Goal: Navigation & Orientation: Find specific page/section

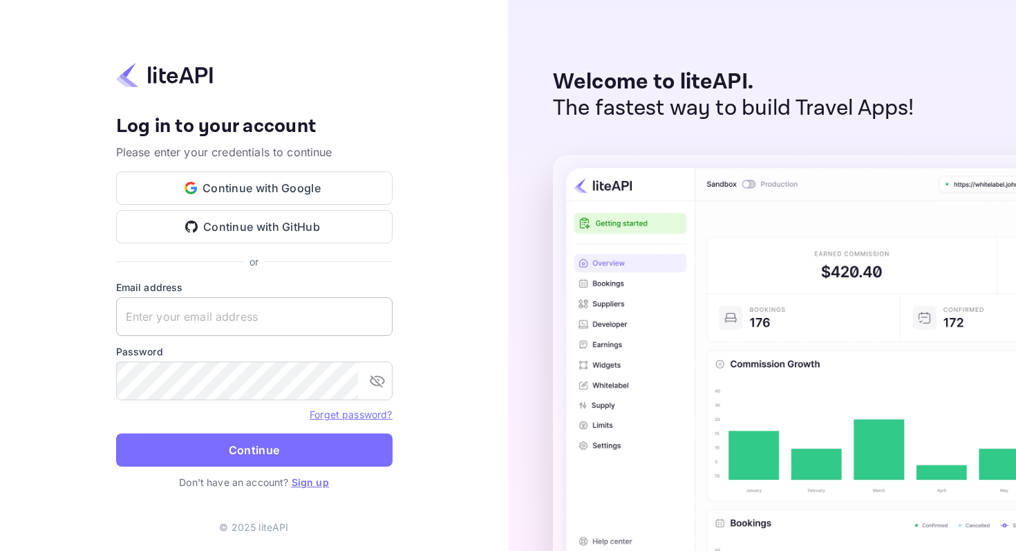
click at [198, 320] on input "text" at bounding box center [254, 316] width 277 height 39
type input "[EMAIL_ADDRESS][DOMAIN_NAME]"
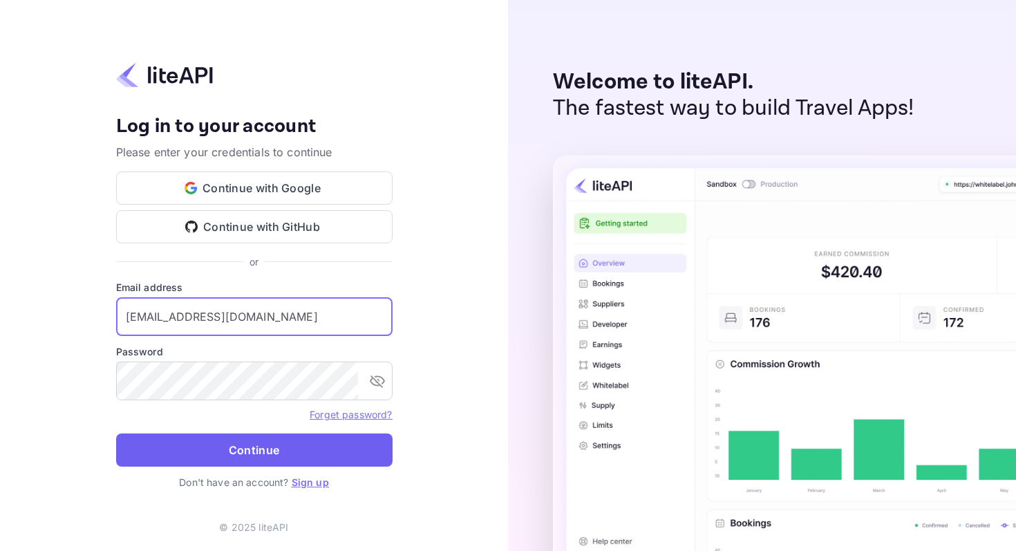
click at [194, 451] on button "Continue" at bounding box center [254, 450] width 277 height 33
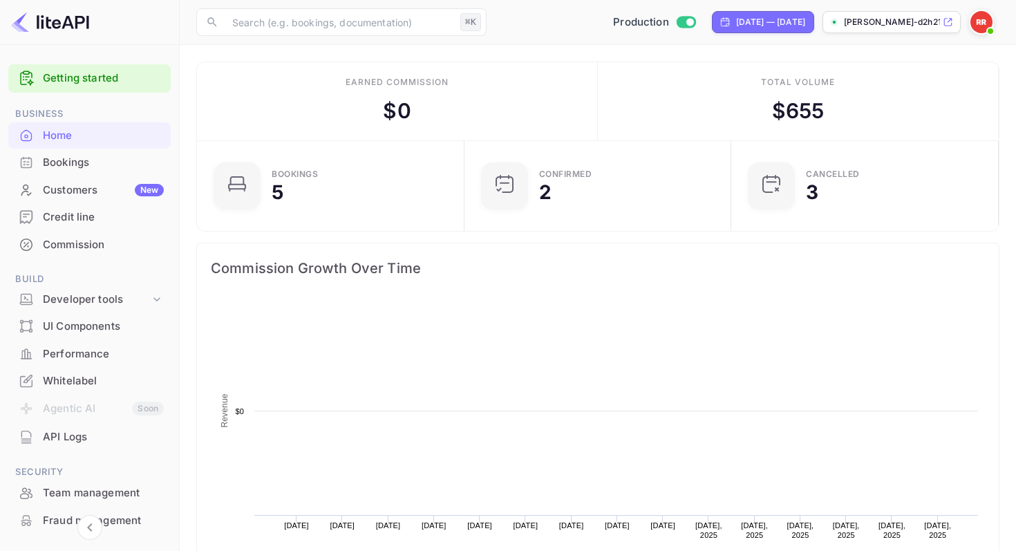
scroll to position [225, 259]
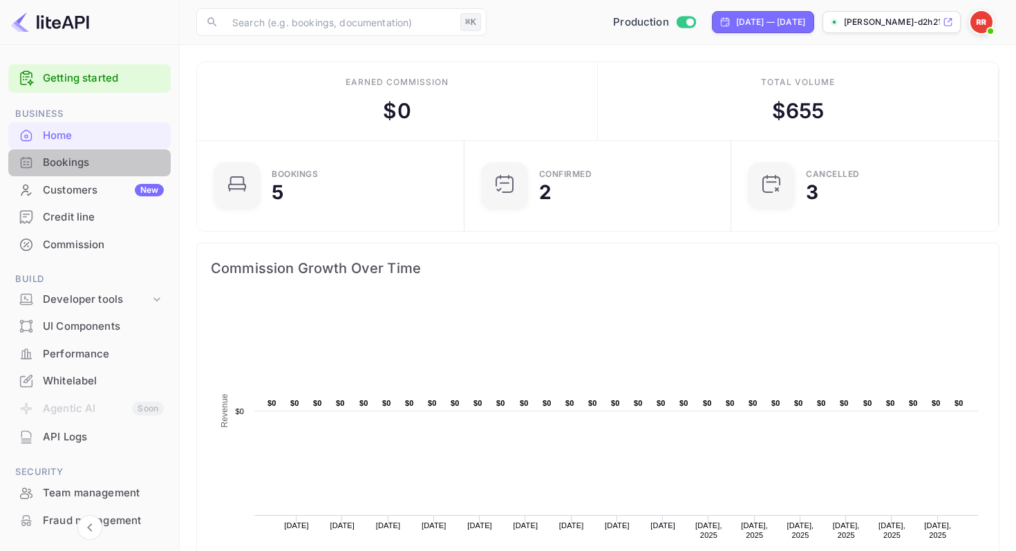
click at [92, 167] on div "Bookings" at bounding box center [103, 163] width 121 height 16
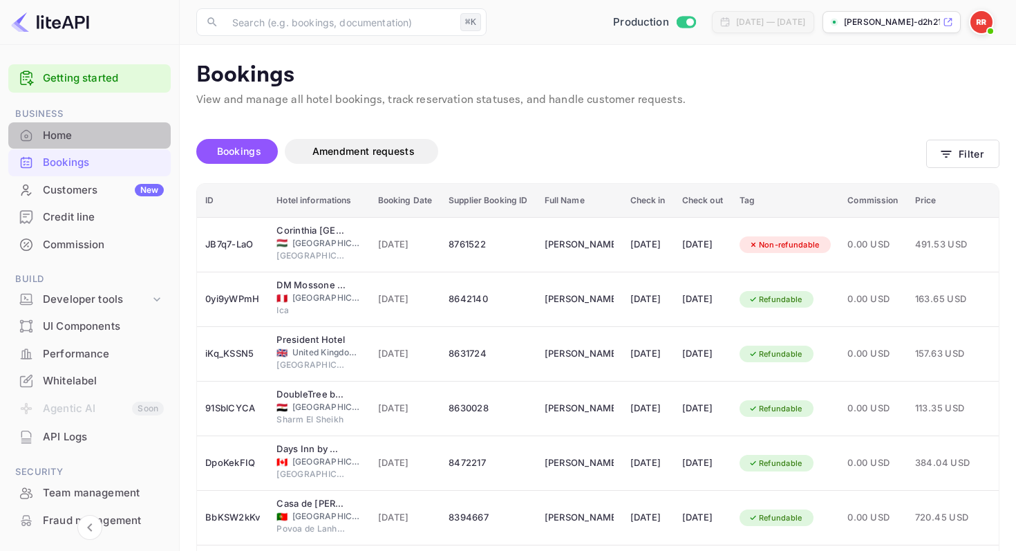
click at [95, 138] on div "Home" at bounding box center [103, 136] width 121 height 16
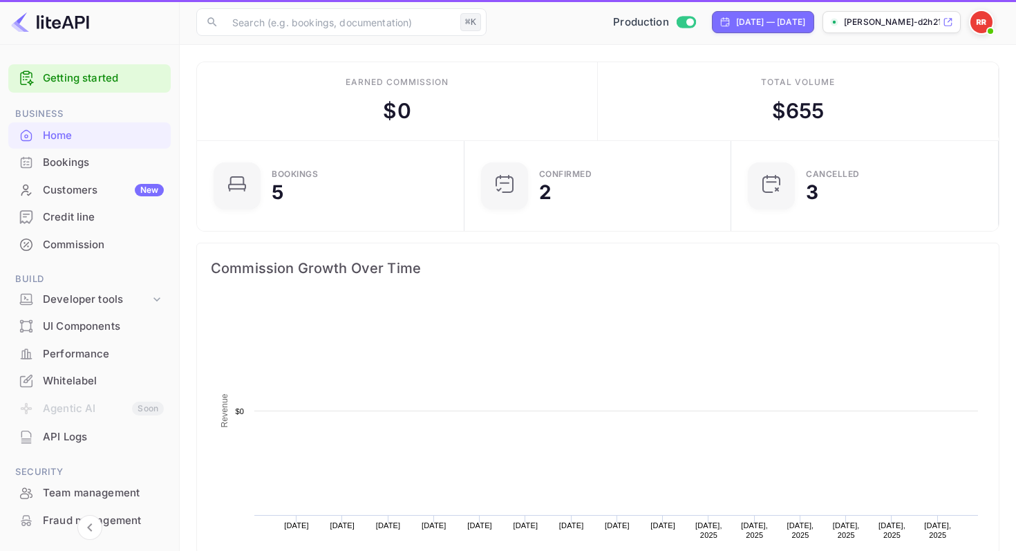
scroll to position [225, 259]
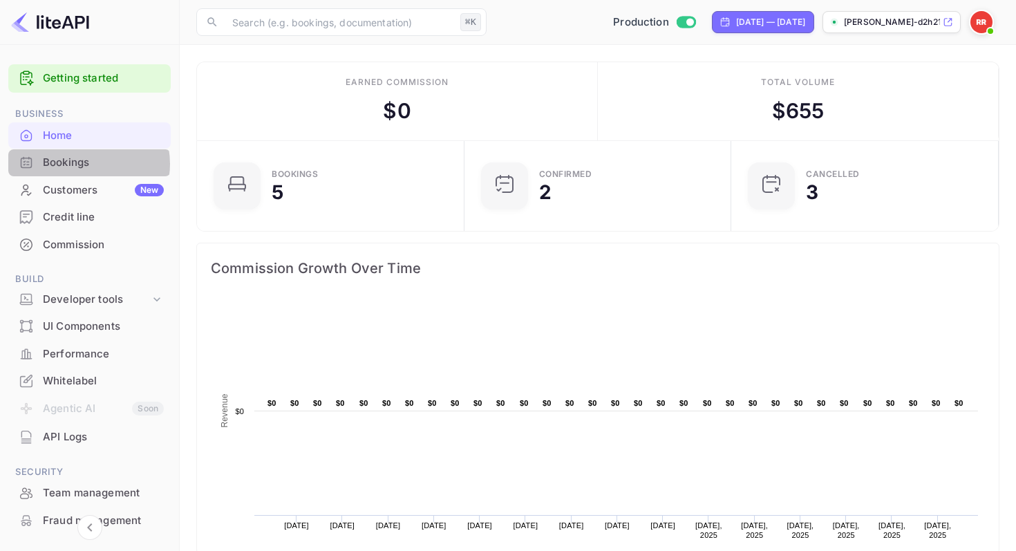
click at [84, 164] on div "Bookings" at bounding box center [103, 163] width 121 height 16
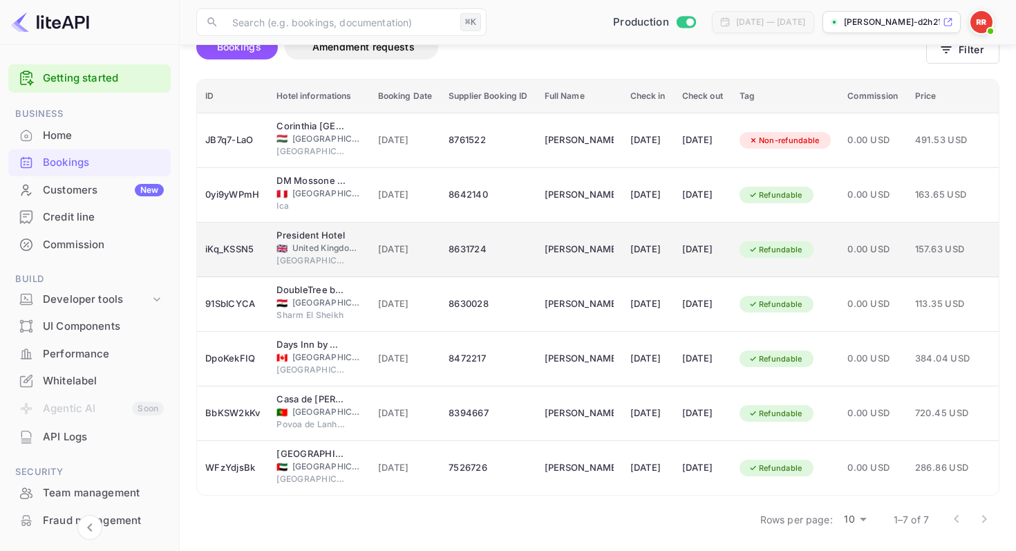
scroll to position [107, 0]
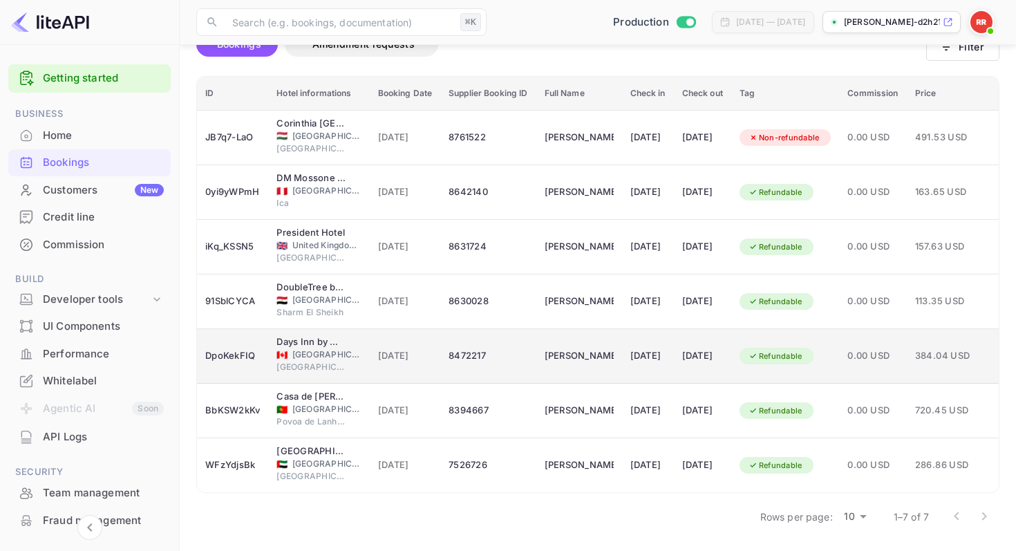
click at [424, 352] on span "23 Jul 2025" at bounding box center [405, 355] width 55 height 15
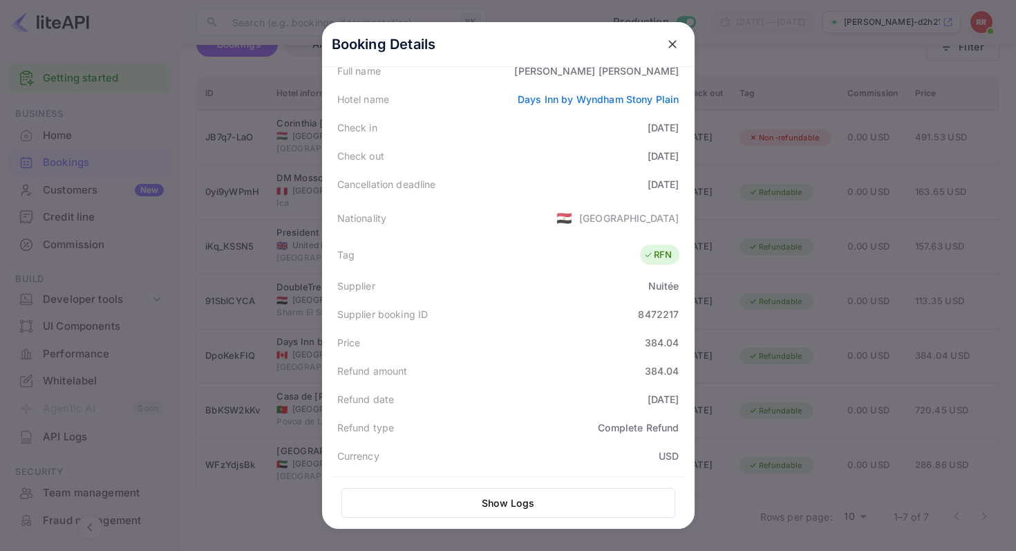
scroll to position [320, 0]
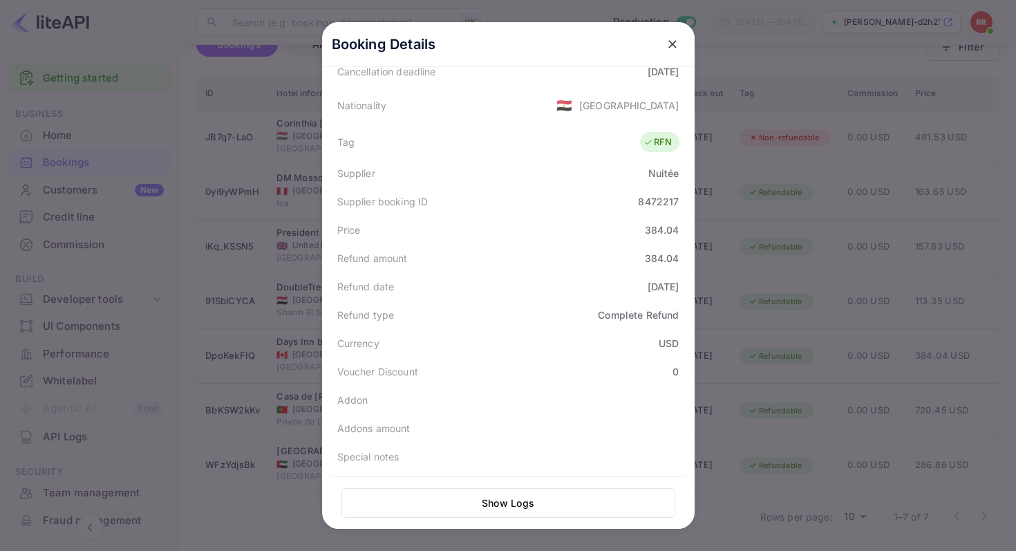
click at [673, 39] on icon "close" at bounding box center [673, 44] width 14 height 14
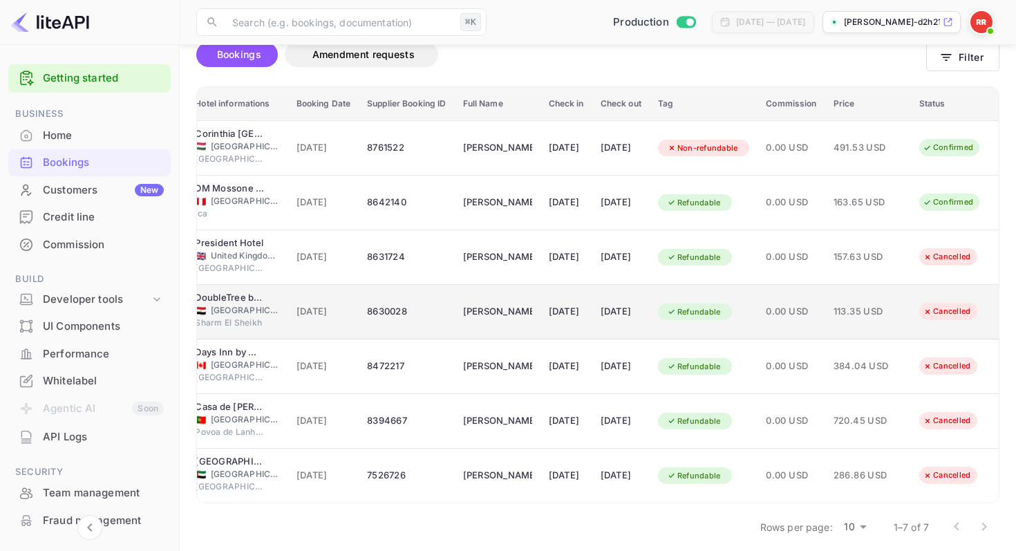
scroll to position [90, 0]
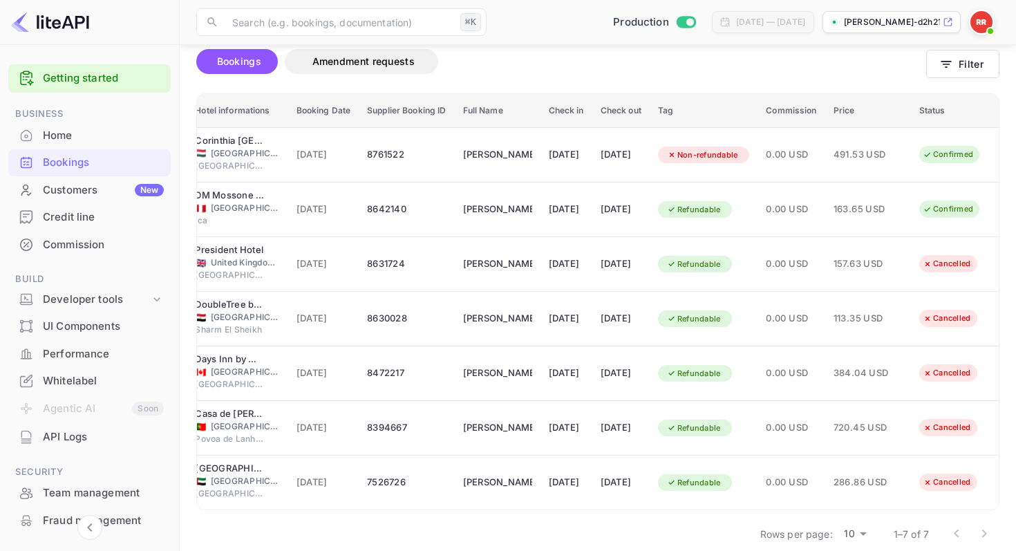
click at [128, 222] on div "Credit line" at bounding box center [103, 217] width 121 height 16
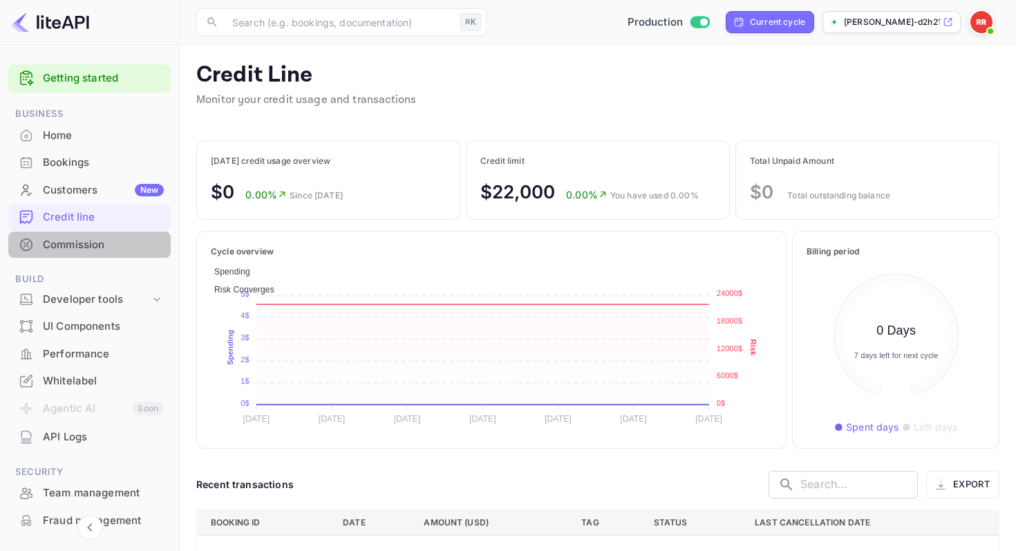
click at [93, 239] on div "Commission" at bounding box center [103, 245] width 121 height 16
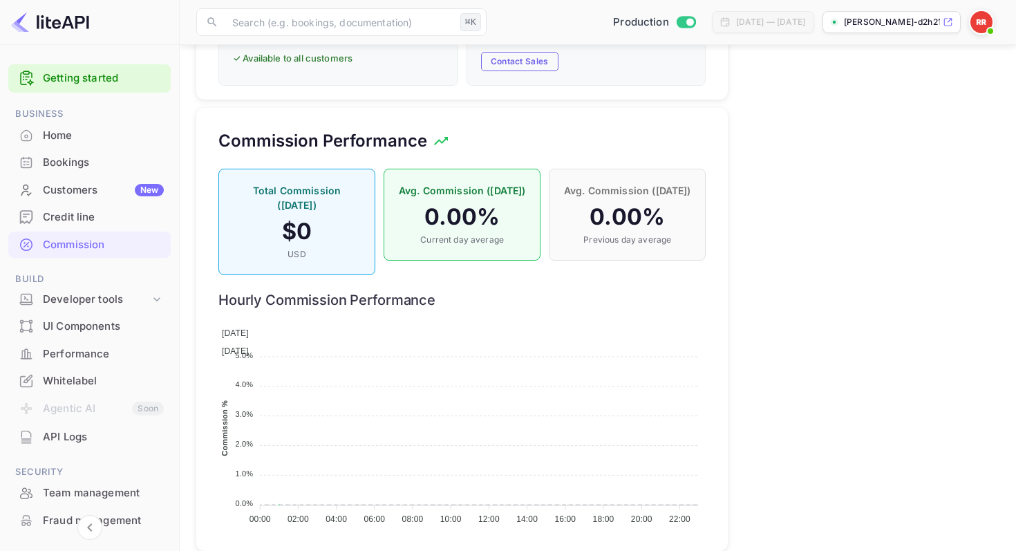
scroll to position [765, 0]
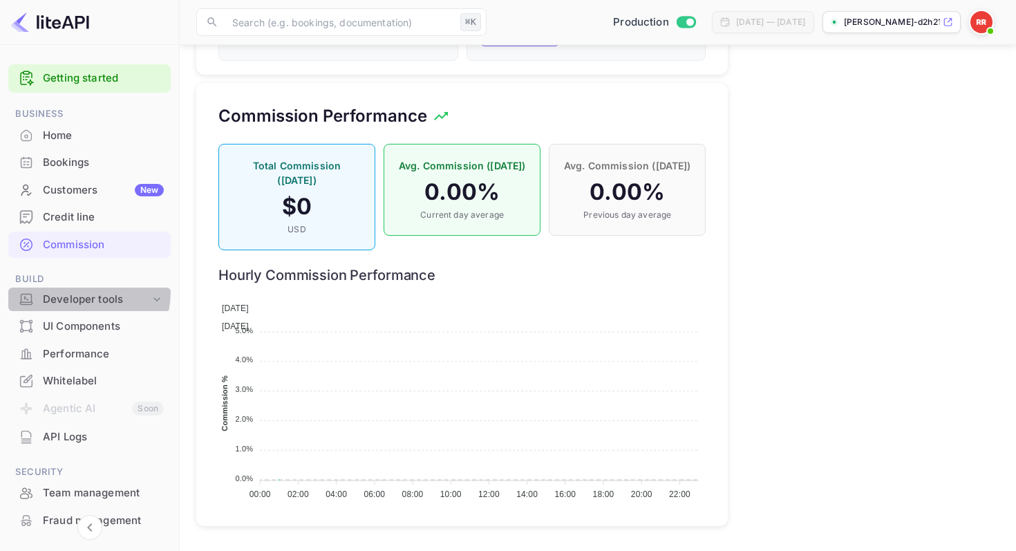
click at [59, 290] on div "Developer tools" at bounding box center [89, 300] width 162 height 24
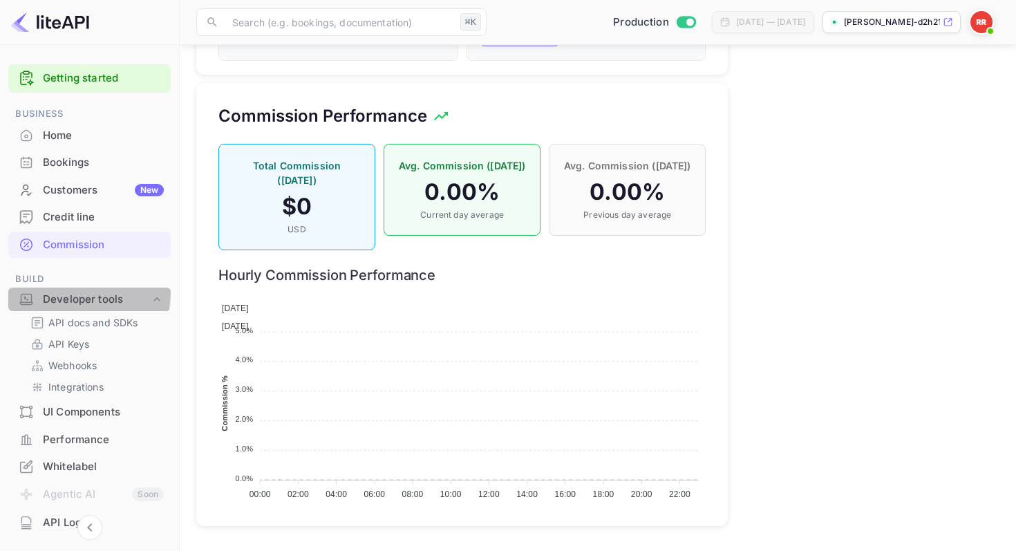
click at [58, 292] on div "Developer tools" at bounding box center [96, 300] width 107 height 16
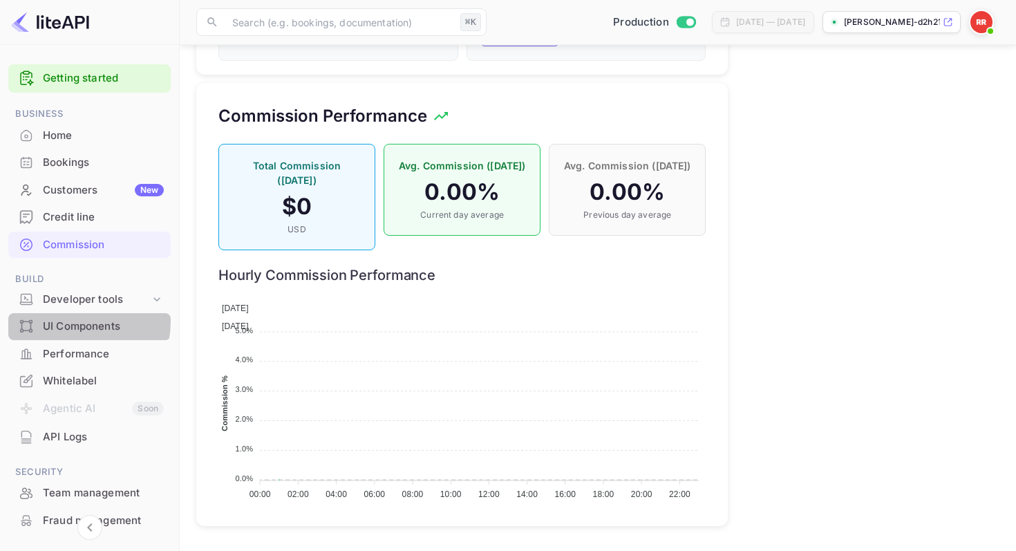
click at [53, 320] on div "UI Components" at bounding box center [103, 327] width 121 height 16
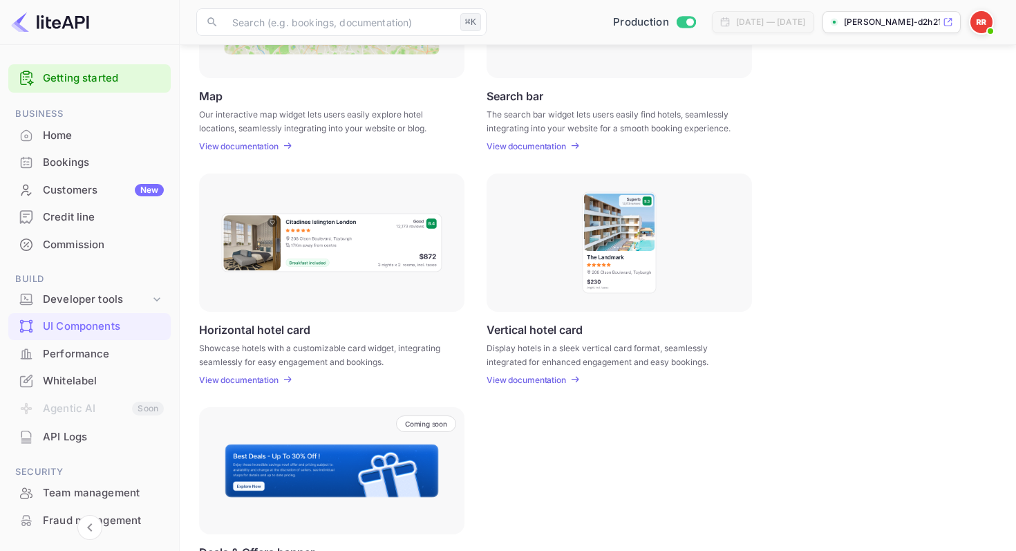
scroll to position [380, 0]
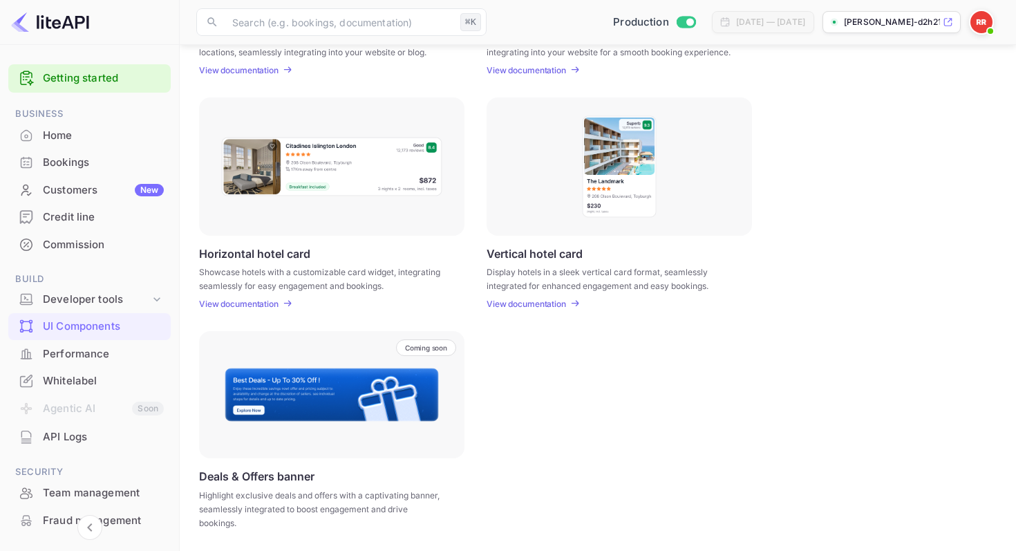
click at [88, 353] on div "Performance" at bounding box center [103, 354] width 121 height 16
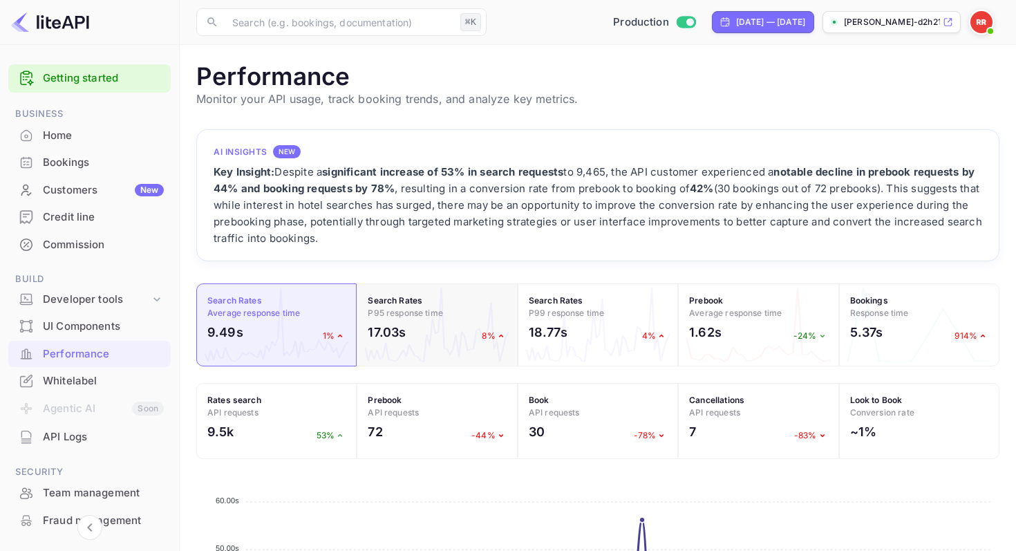
scroll to position [1, 0]
click at [53, 428] on div "API Logs" at bounding box center [89, 437] width 162 height 27
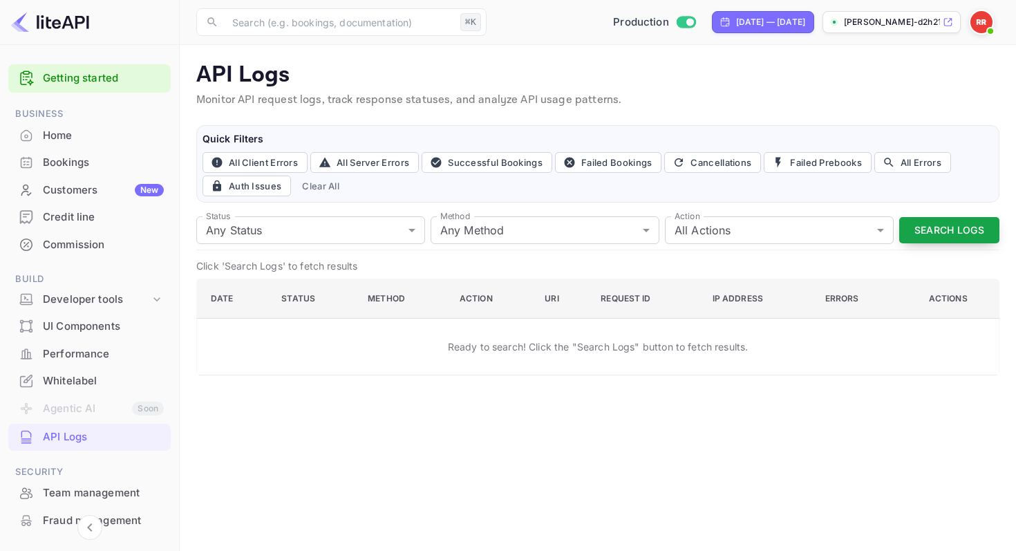
click at [931, 241] on button "Search Logs" at bounding box center [950, 230] width 100 height 27
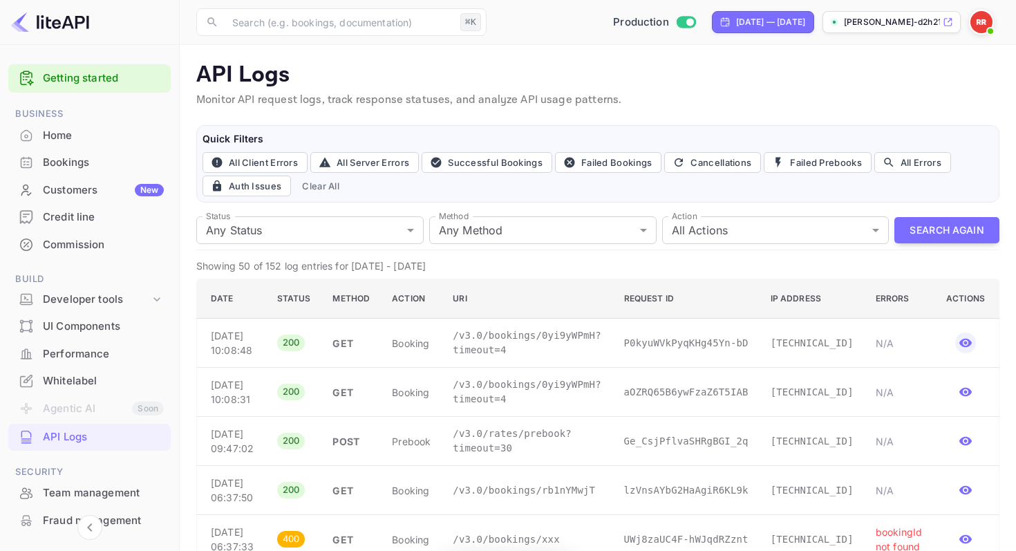
click at [964, 348] on icon "button" at bounding box center [966, 343] width 12 height 9
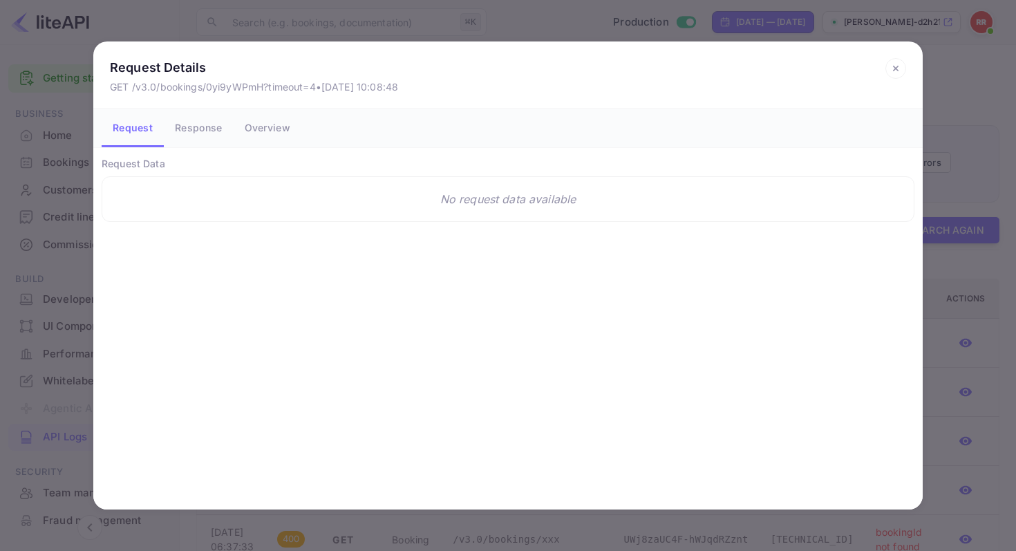
click at [207, 119] on button "Response" at bounding box center [198, 128] width 69 height 39
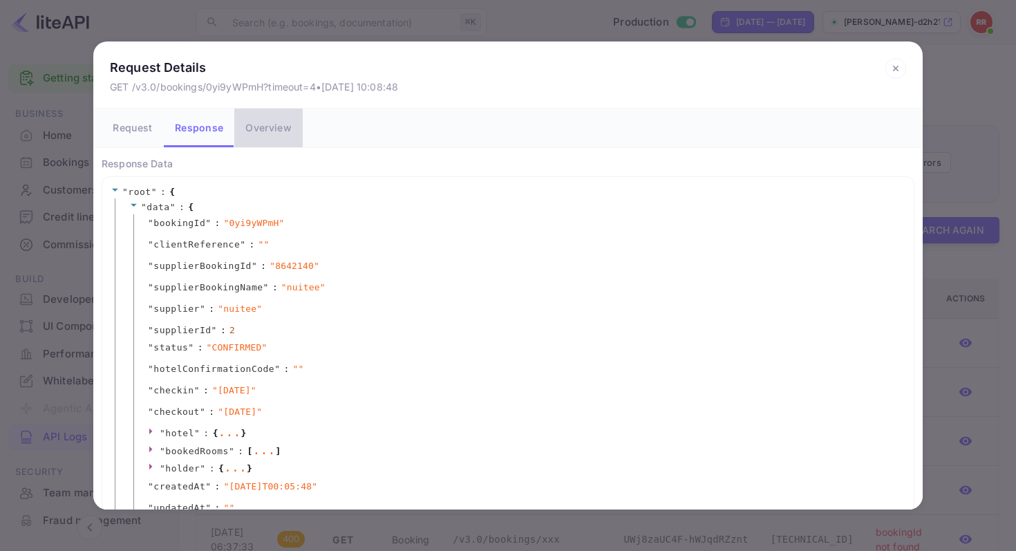
click at [266, 120] on button "Overview" at bounding box center [268, 128] width 68 height 39
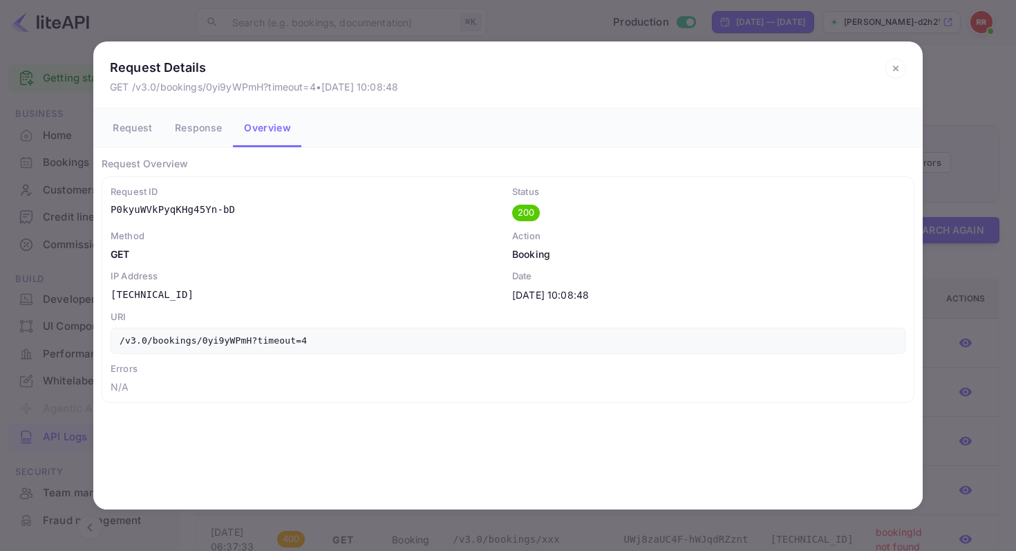
click at [214, 123] on button "Response" at bounding box center [198, 128] width 69 height 39
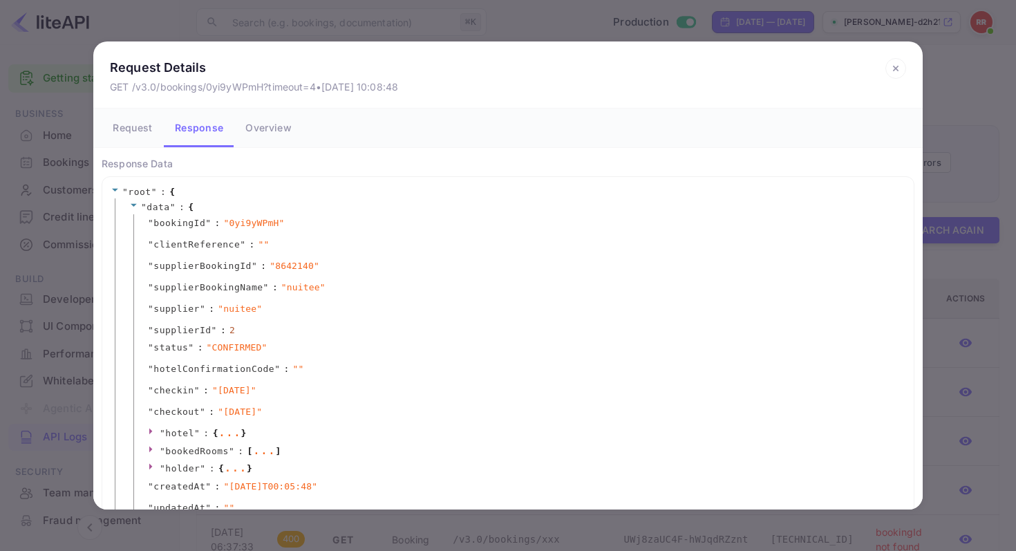
click at [144, 124] on button "Request" at bounding box center [133, 128] width 62 height 39
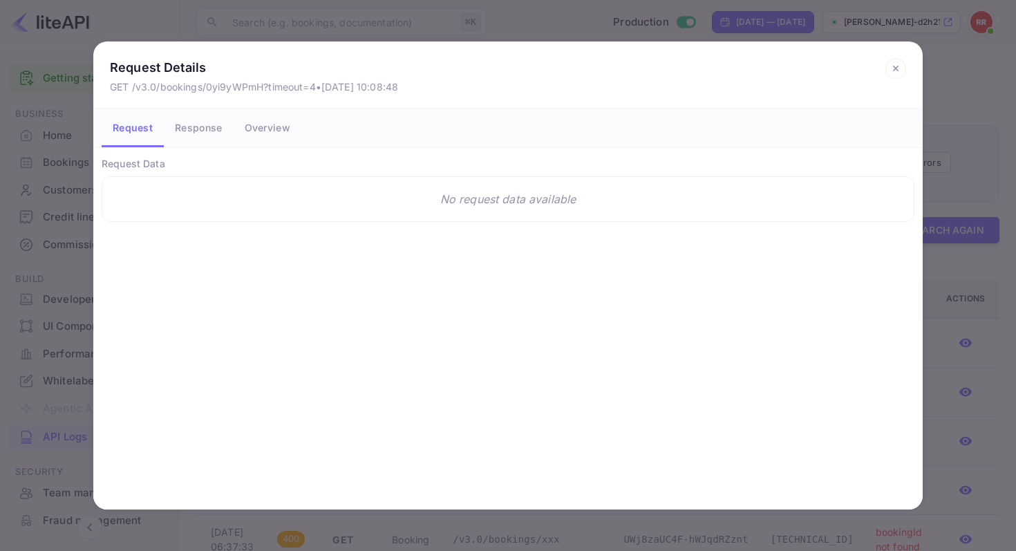
click at [185, 122] on button "Response" at bounding box center [198, 128] width 69 height 39
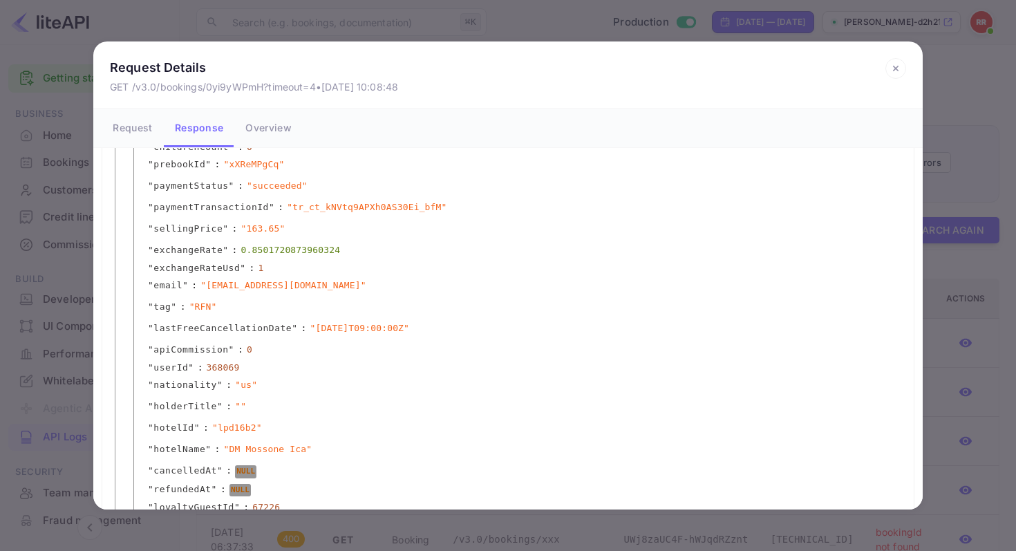
scroll to position [1055, 0]
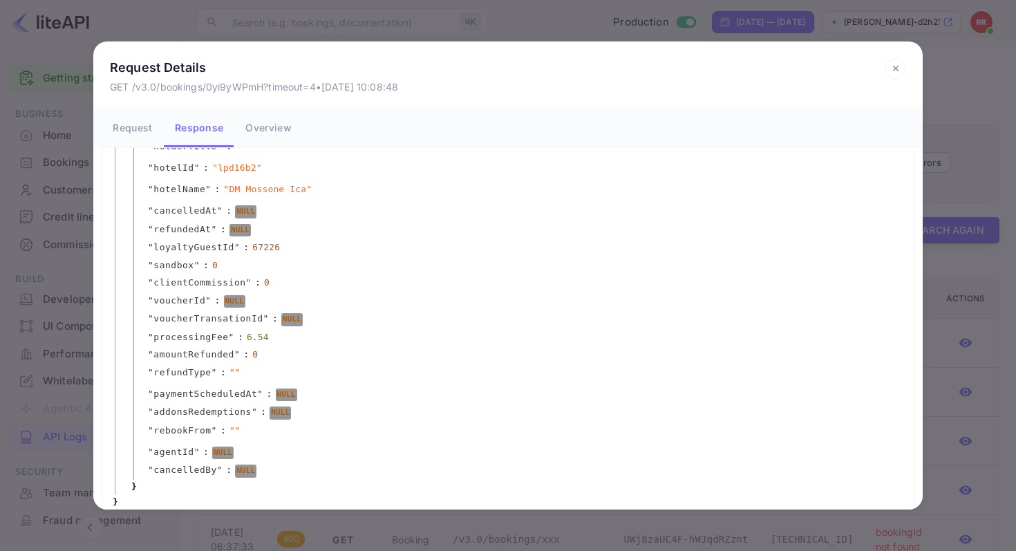
click at [271, 129] on button "Overview" at bounding box center [268, 128] width 68 height 39
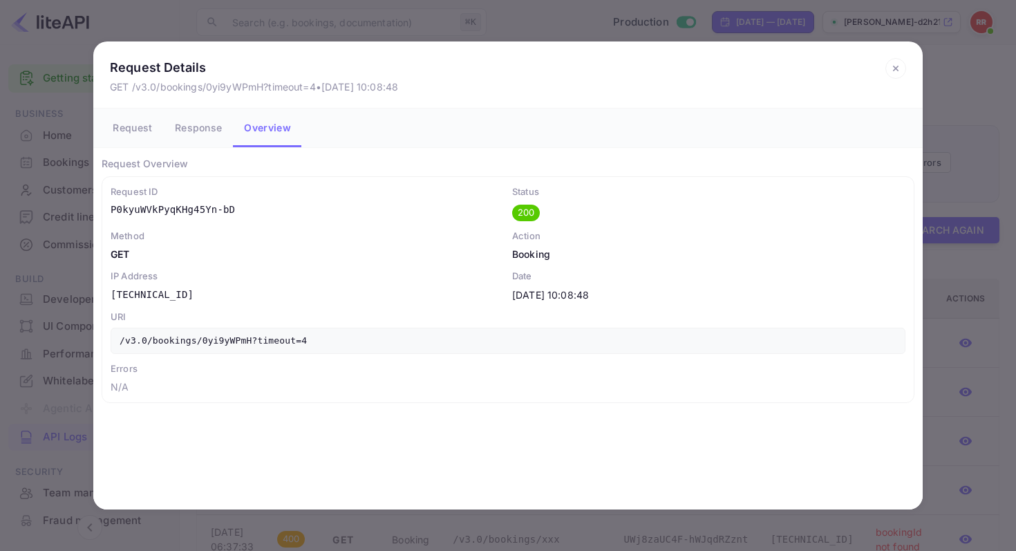
scroll to position [0, 0]
click at [895, 71] on icon at bounding box center [896, 68] width 21 height 21
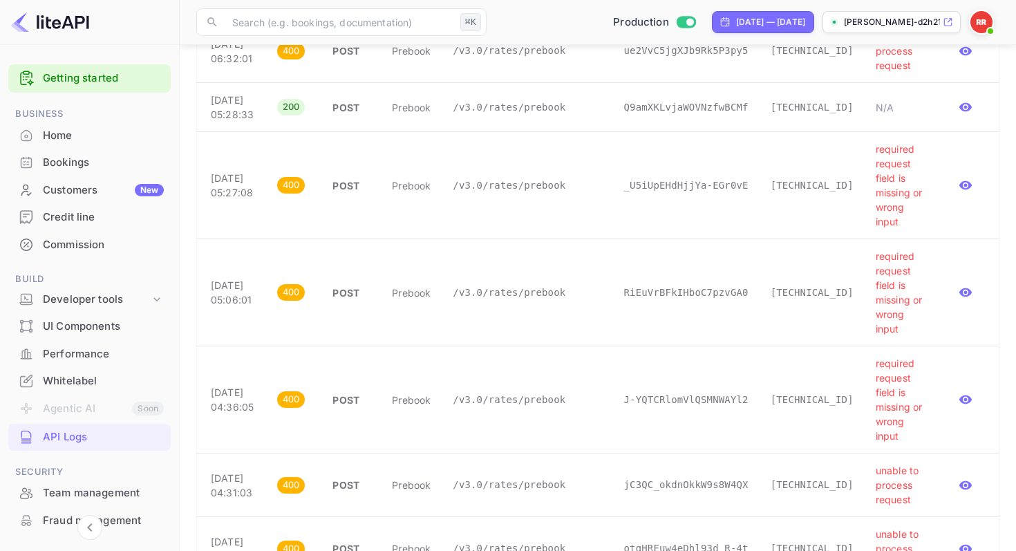
scroll to position [1240, 0]
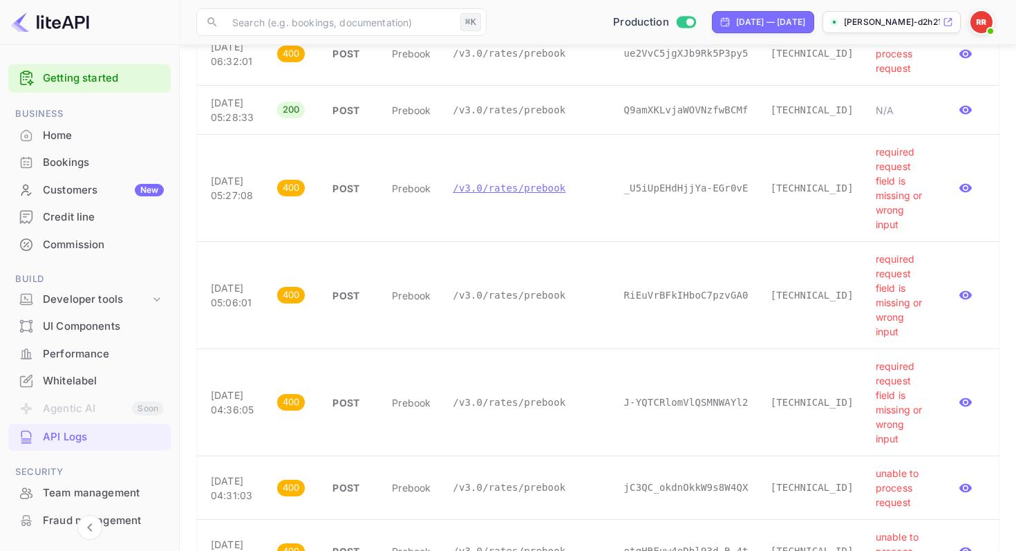
click at [530, 196] on p "/v3.0/rates/prebook" at bounding box center [527, 188] width 149 height 15
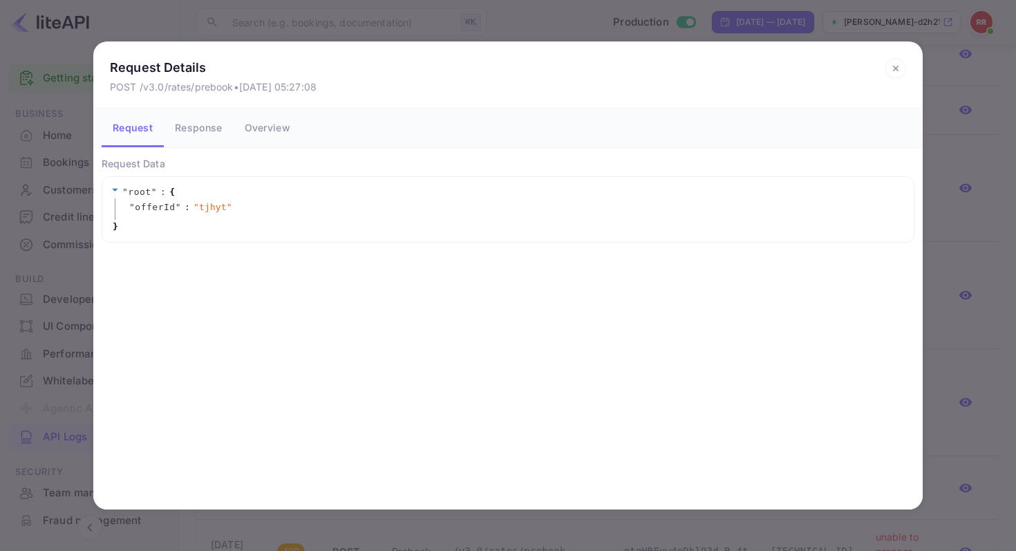
click at [896, 66] on icon at bounding box center [896, 68] width 21 height 21
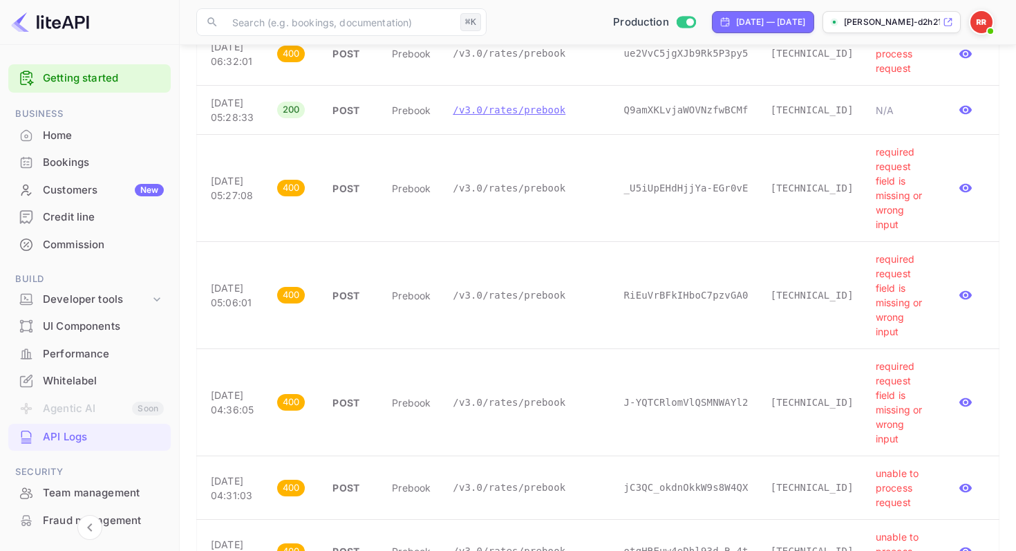
click at [460, 118] on p "/v3.0/rates/prebook" at bounding box center [527, 110] width 149 height 15
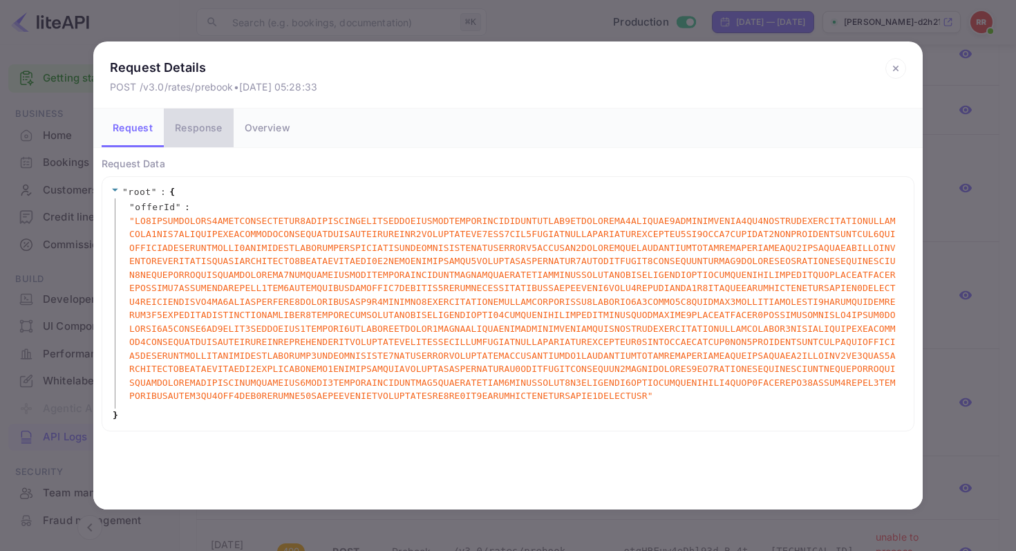
click at [214, 120] on button "Response" at bounding box center [198, 128] width 69 height 39
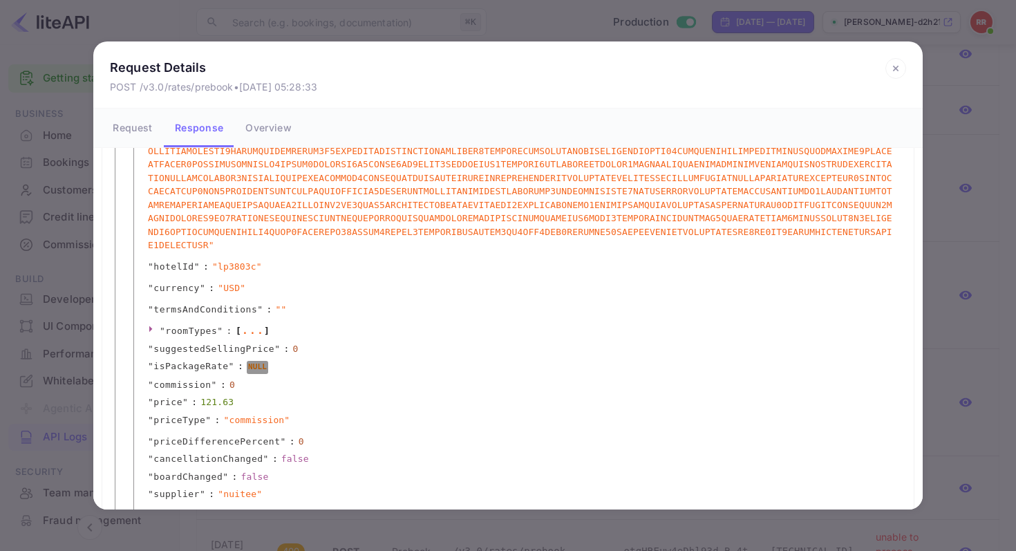
scroll to position [312, 0]
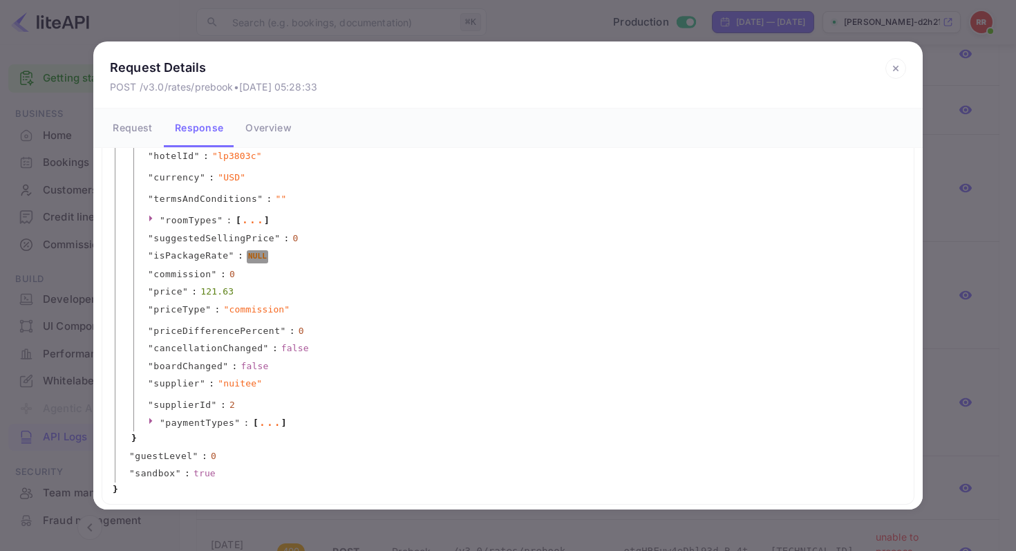
click at [895, 65] on icon at bounding box center [896, 68] width 21 height 21
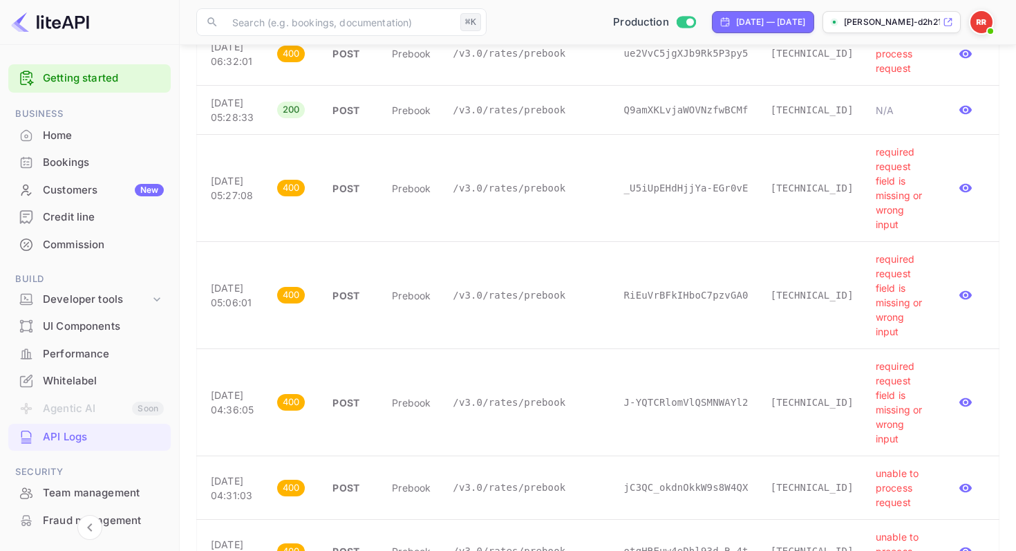
click at [72, 30] on img at bounding box center [50, 22] width 78 height 22
click at [75, 20] on img at bounding box center [50, 22] width 78 height 22
click at [52, 128] on div "Home" at bounding box center [103, 136] width 121 height 16
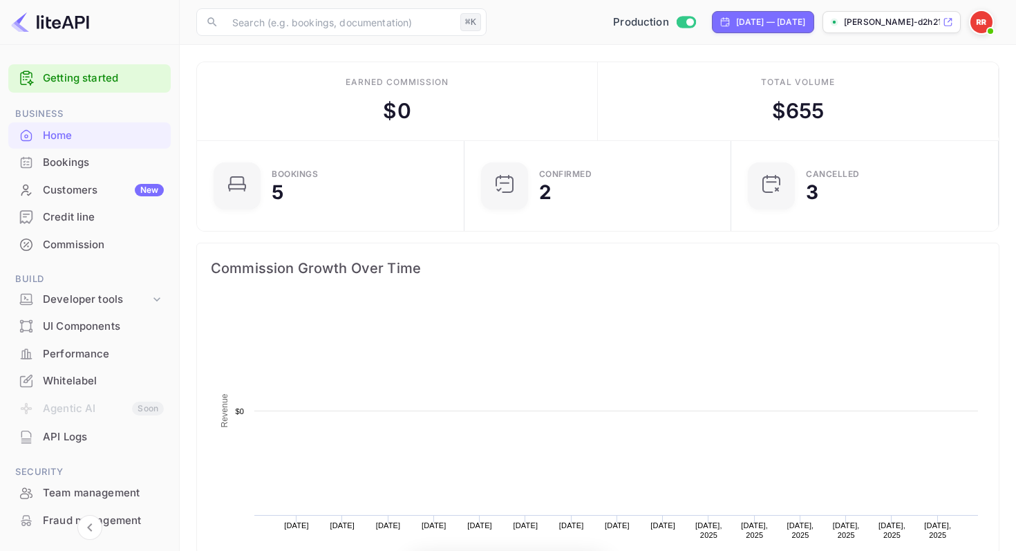
scroll to position [225, 259]
click at [85, 76] on link "Getting started" at bounding box center [103, 79] width 121 height 16
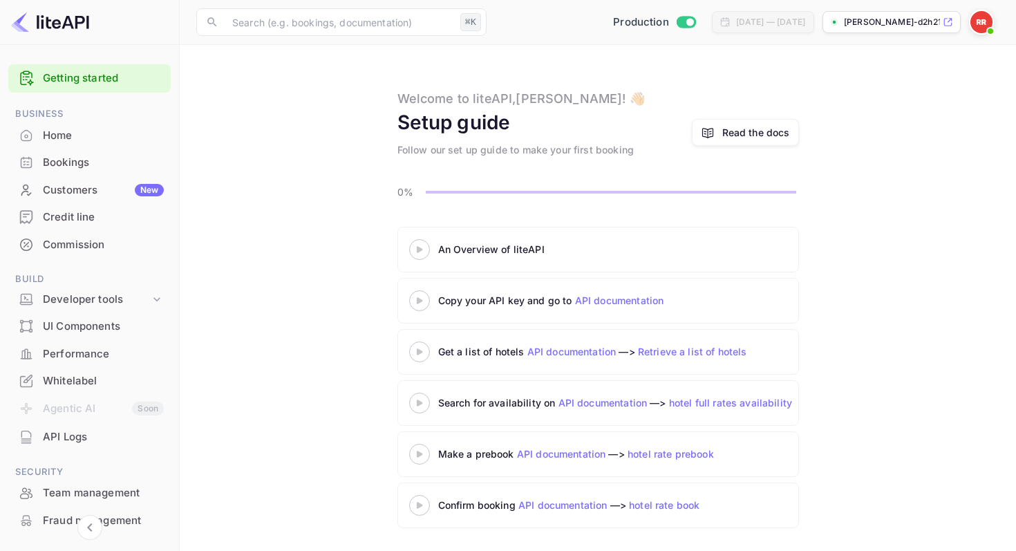
click at [419, 250] on 3 at bounding box center [419, 249] width 6 height 6
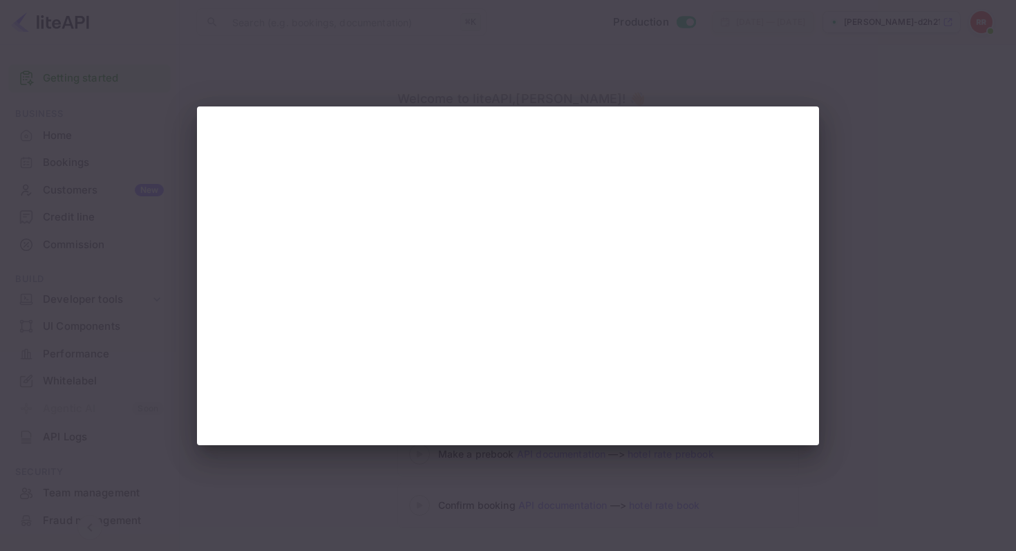
click at [877, 258] on div at bounding box center [508, 275] width 1016 height 551
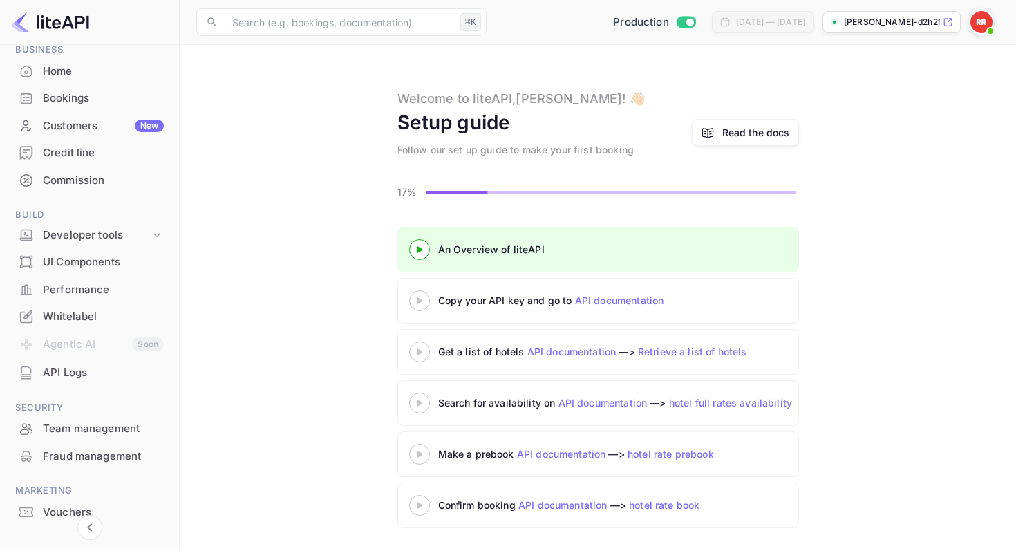
scroll to position [115, 0]
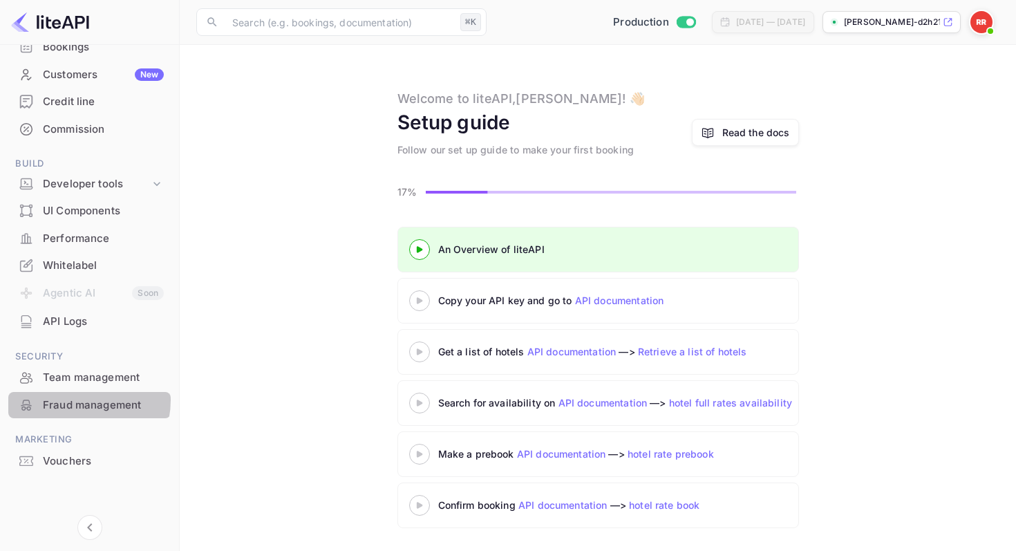
click at [72, 400] on div "Fraud management" at bounding box center [103, 406] width 121 height 16
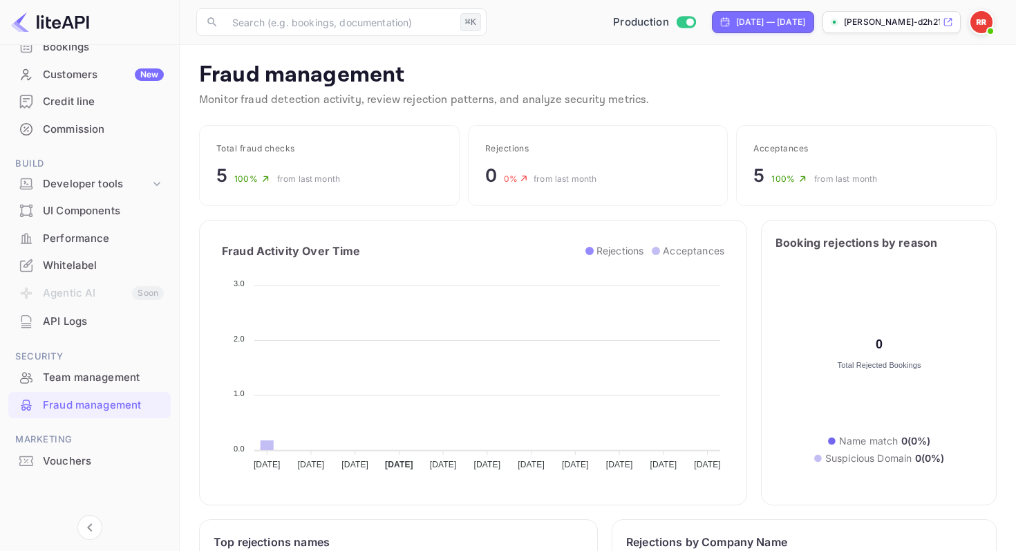
scroll to position [284, 356]
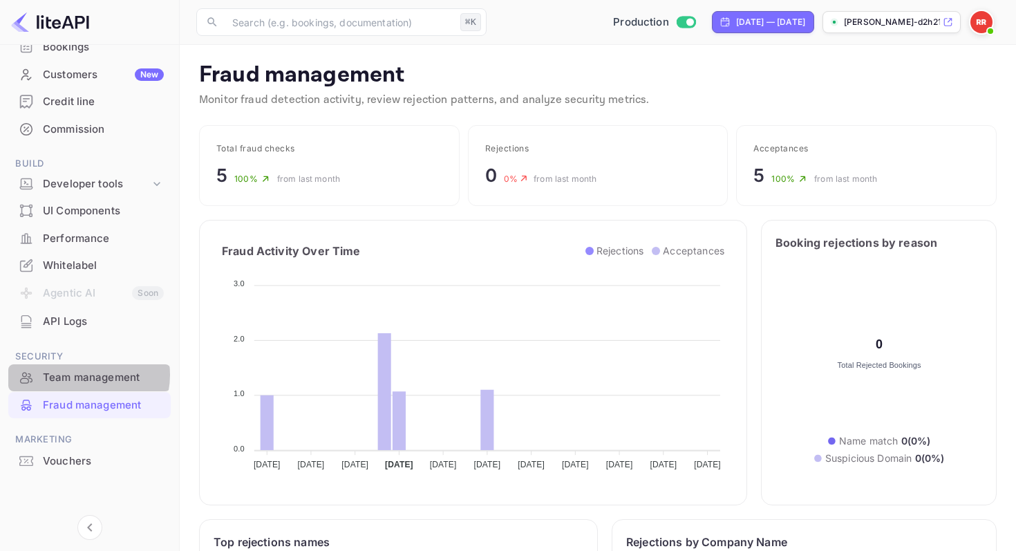
click at [80, 375] on div "Team management" at bounding box center [103, 378] width 121 height 16
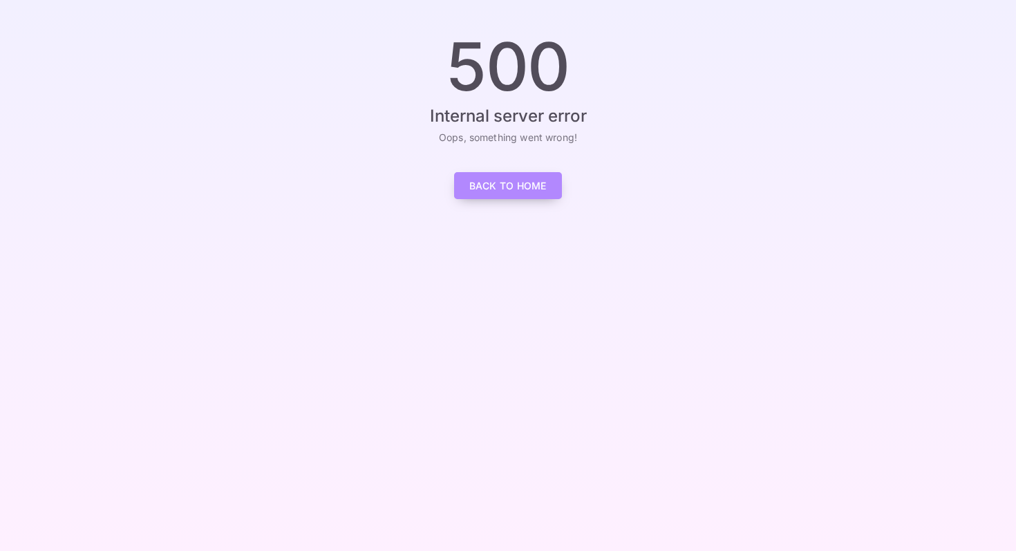
click at [514, 187] on link "Back to Home" at bounding box center [508, 185] width 108 height 27
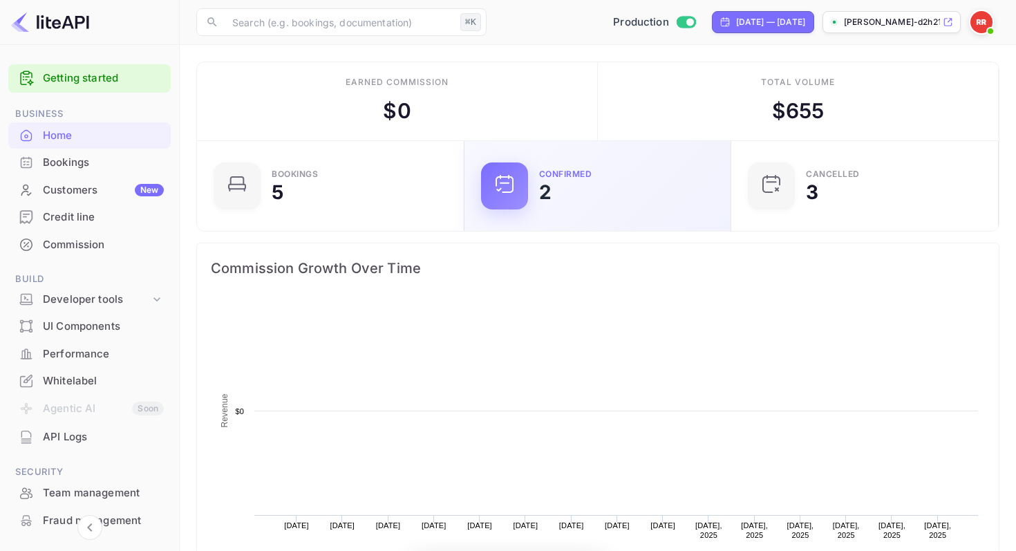
scroll to position [225, 259]
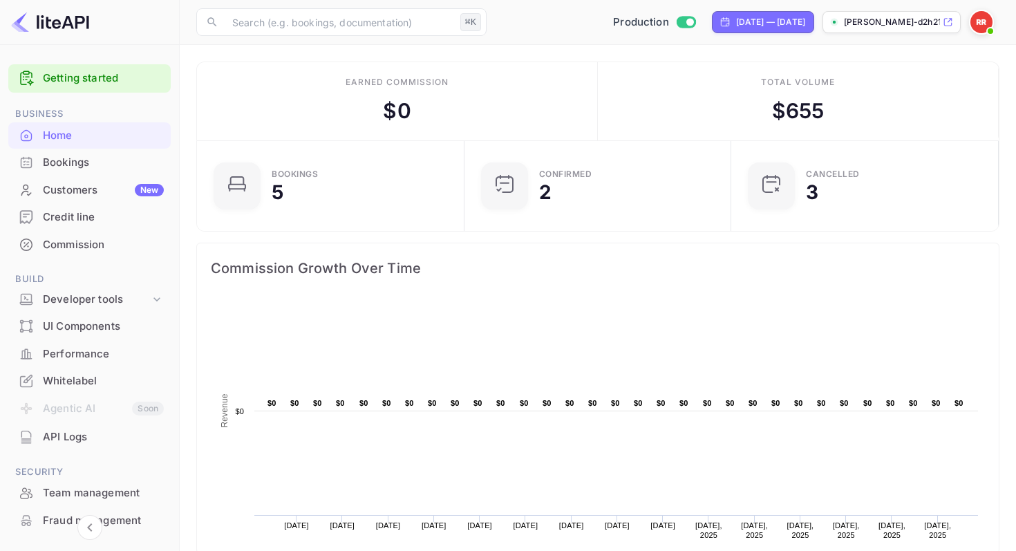
click at [994, 15] on span at bounding box center [981, 22] width 25 height 25
click at [888, 108] on div "Settings" at bounding box center [914, 109] width 159 height 33
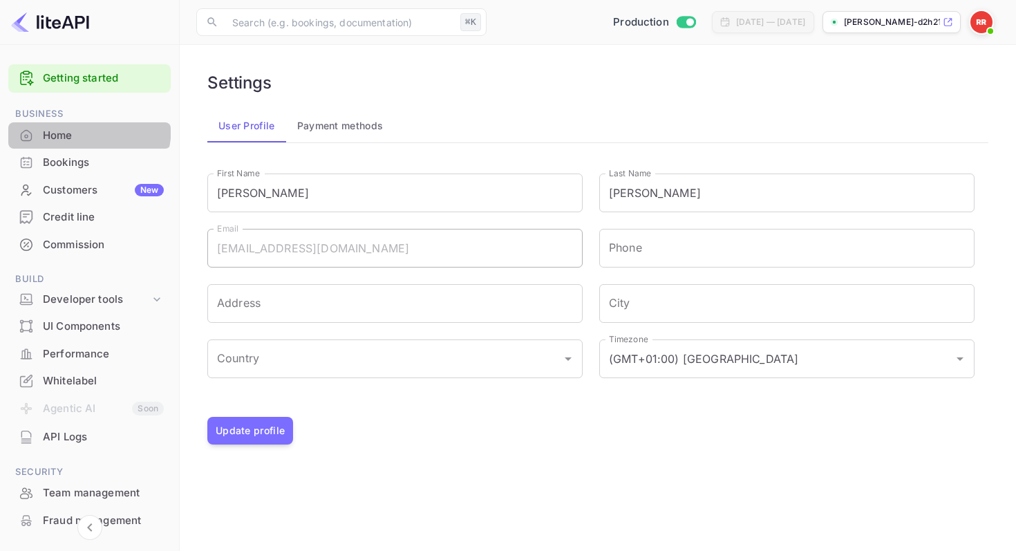
click at [53, 126] on div "Home" at bounding box center [89, 135] width 162 height 27
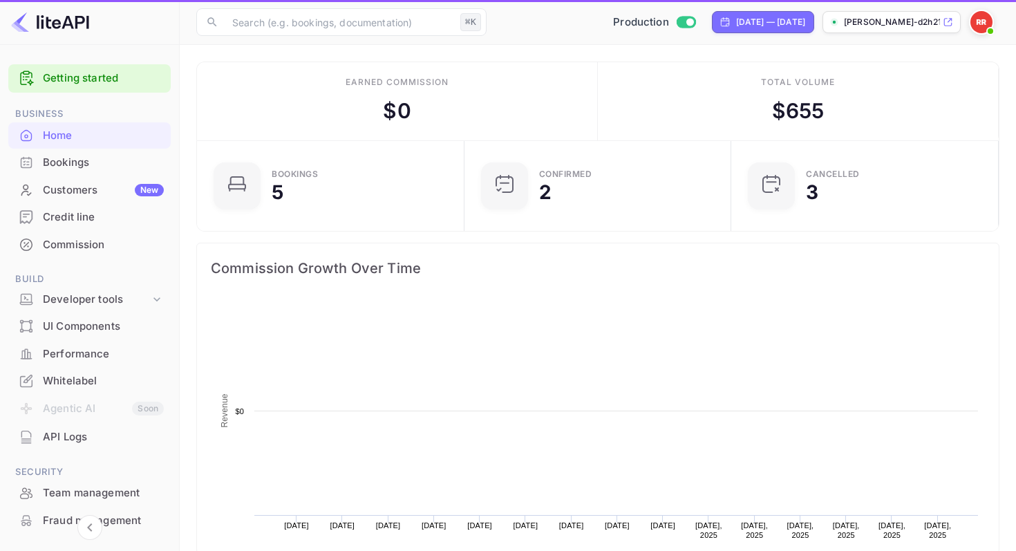
scroll to position [225, 259]
